Goal: Task Accomplishment & Management: Manage account settings

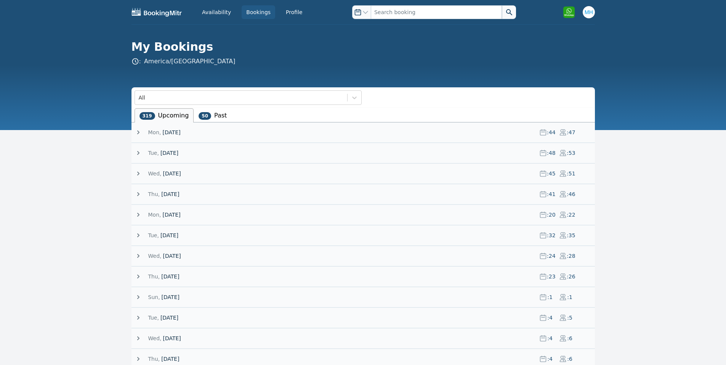
click at [156, 192] on span "Thu," at bounding box center [154, 194] width 12 height 8
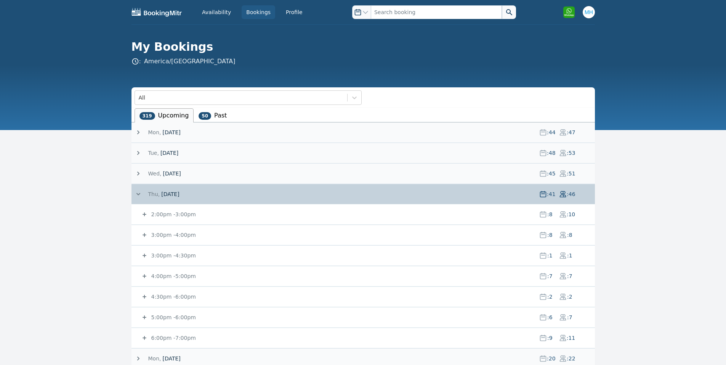
scroll to position [152, 0]
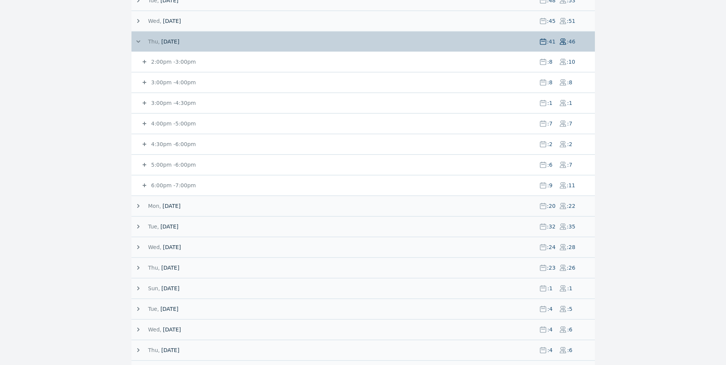
drag, startPoint x: 172, startPoint y: 121, endPoint x: 168, endPoint y: 123, distance: 4.4
click at [172, 121] on small "4:00pm - 5:00pm" at bounding box center [173, 123] width 46 height 6
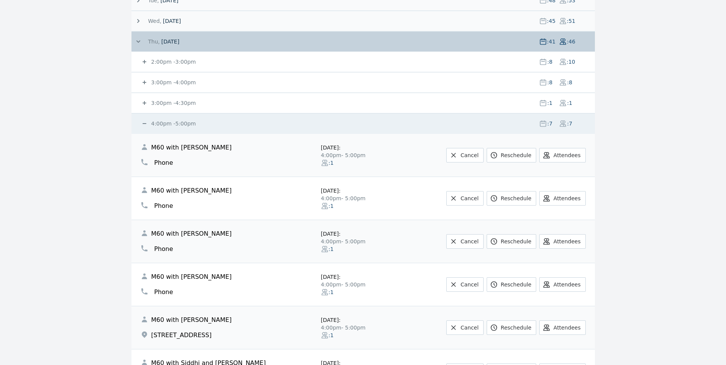
drag, startPoint x: 160, startPoint y: 100, endPoint x: 189, endPoint y: 115, distance: 32.9
click at [160, 100] on small "3:00pm - 4:30pm" at bounding box center [173, 103] width 46 height 6
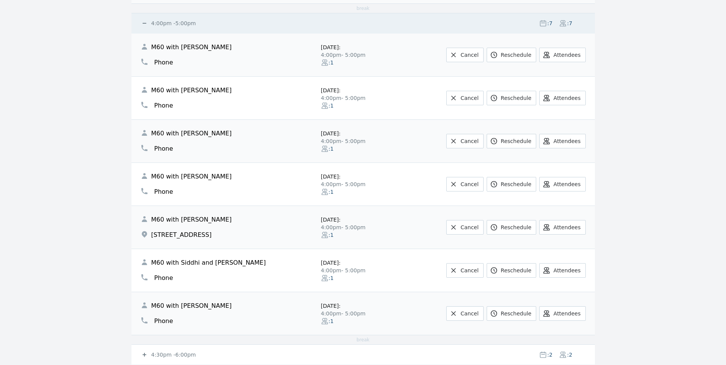
scroll to position [457, 0]
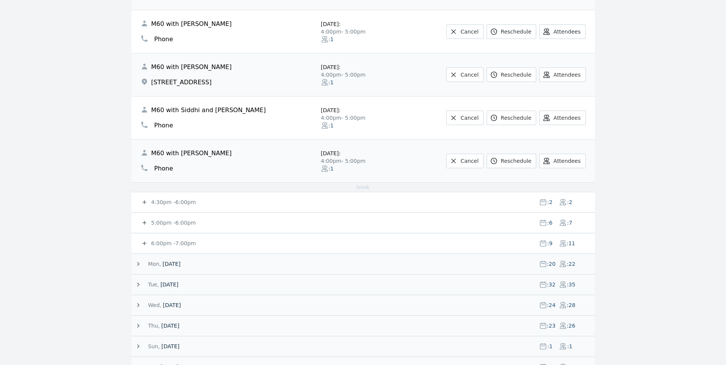
click at [169, 223] on small "5:00pm - 6:00pm" at bounding box center [173, 223] width 46 height 6
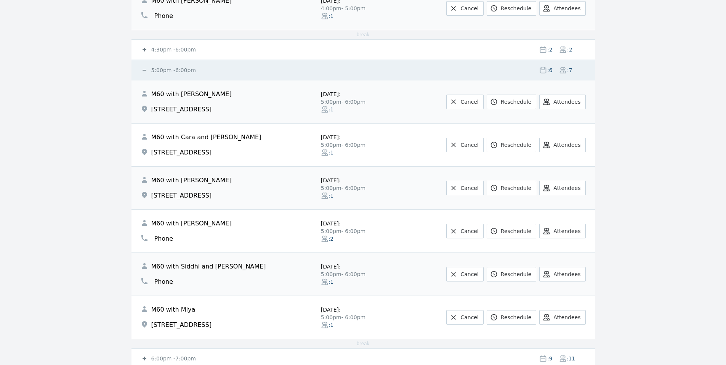
scroll to position [762, 0]
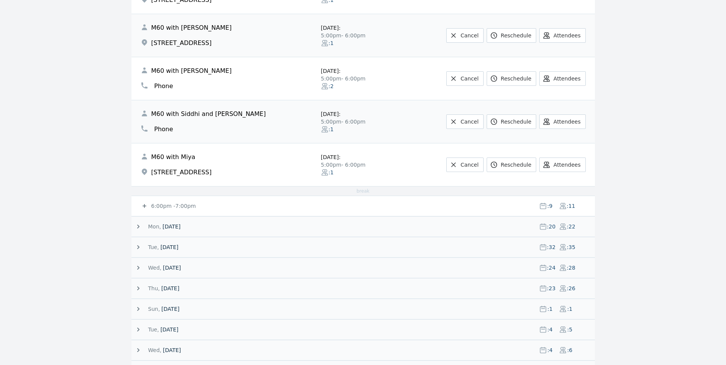
click at [167, 206] on small "6:00pm - 7:00pm" at bounding box center [173, 206] width 46 height 6
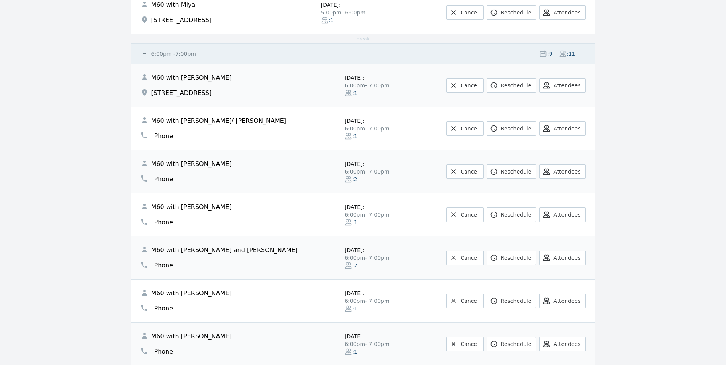
scroll to position [915, 0]
click at [474, 172] on link "Cancel" at bounding box center [464, 171] width 37 height 14
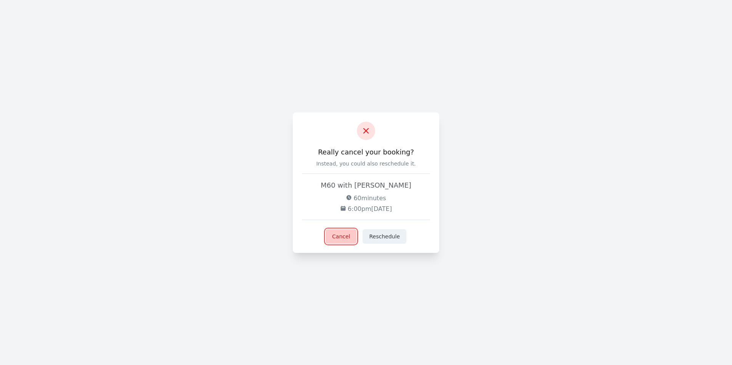
click at [337, 239] on button "Cancel" at bounding box center [340, 236] width 31 height 14
